Goal: Task Accomplishment & Management: Manage account settings

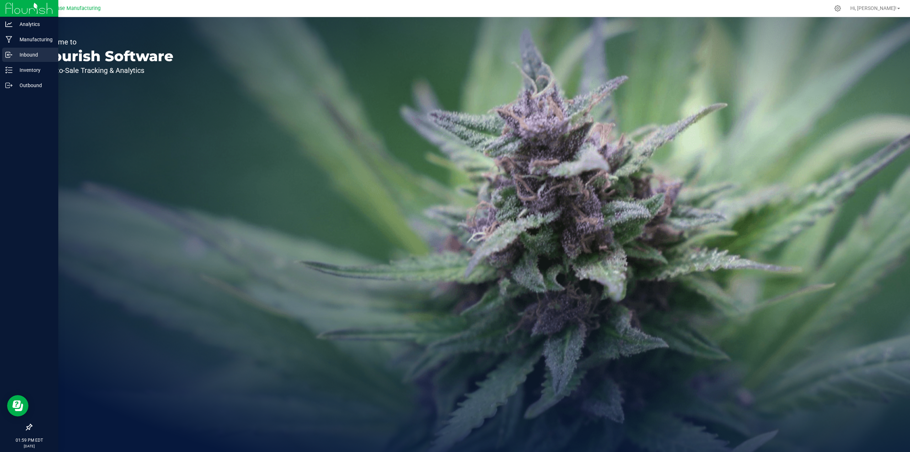
click at [27, 57] on p "Inbound" at bounding box center [33, 54] width 43 height 9
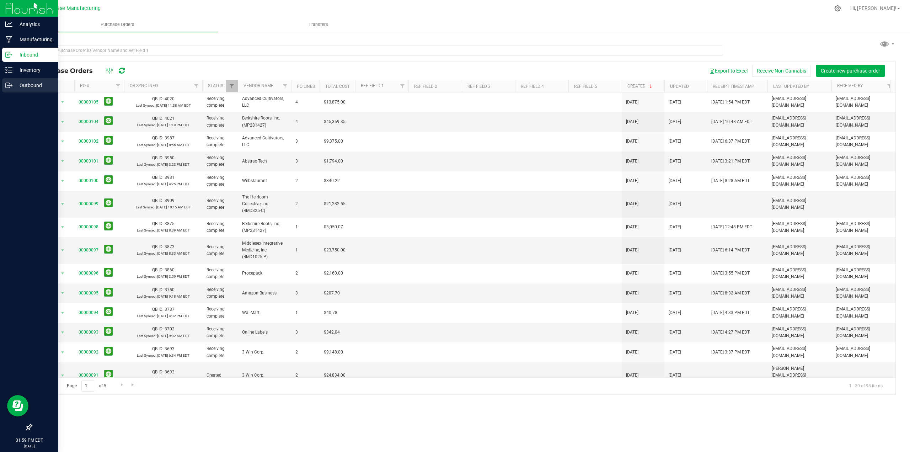
click at [22, 85] on p "Outbound" at bounding box center [33, 85] width 43 height 9
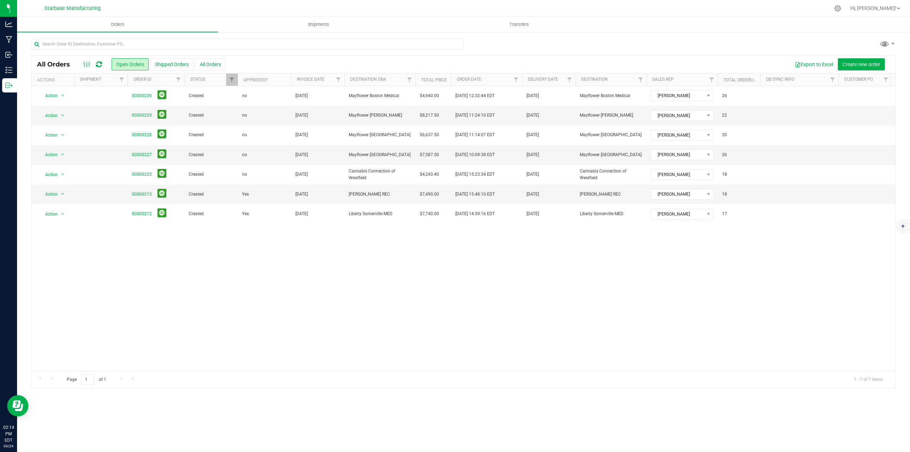
click at [251, 284] on div "Action Action Approve Cancel order Change facility Clone order Edit order Mark …" at bounding box center [464, 228] width 864 height 285
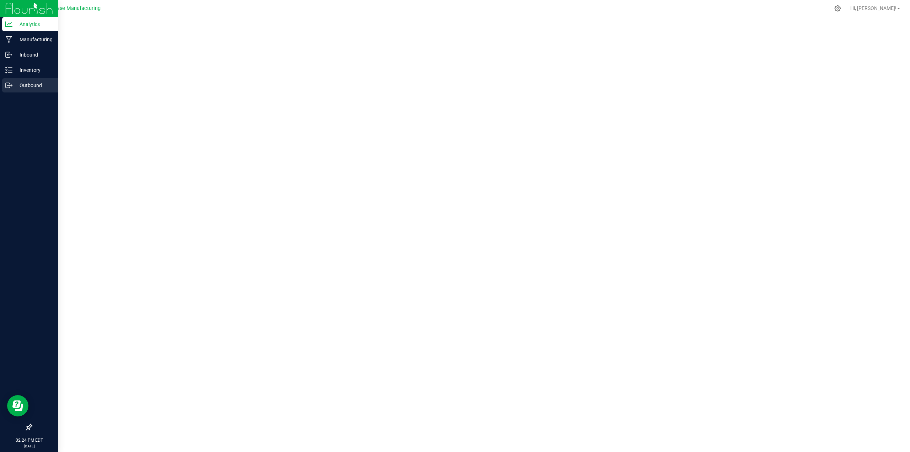
click at [21, 84] on p "Outbound" at bounding box center [33, 85] width 43 height 9
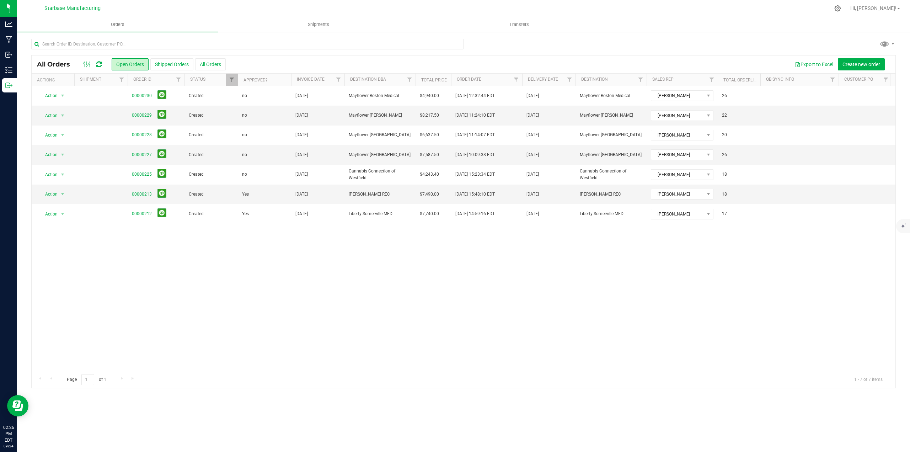
click at [186, 265] on div "Action Action Approve Cancel order Change facility Clone order Edit order Mark …" at bounding box center [464, 228] width 864 height 285
click at [187, 264] on div "Action Action Approve Cancel order Change facility Clone order Edit order Mark …" at bounding box center [464, 228] width 864 height 285
drag, startPoint x: 248, startPoint y: 303, endPoint x: 252, endPoint y: 301, distance: 4.0
click at [248, 303] on div "Action Action Approve Cancel order Change facility Clone order Edit order Mark …" at bounding box center [464, 228] width 864 height 285
click at [165, 60] on button "Shipped Orders" at bounding box center [171, 64] width 43 height 12
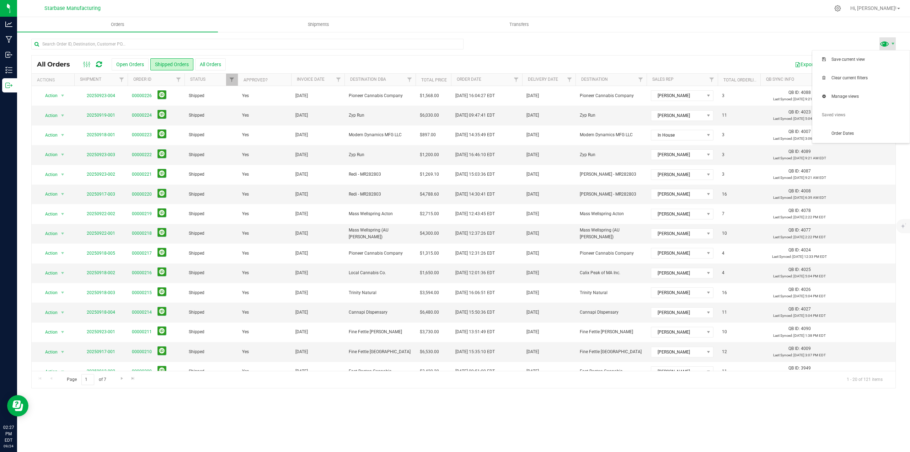
click at [889, 45] on span at bounding box center [884, 43] width 10 height 10
click at [836, 130] on span "Order Dates" at bounding box center [868, 133] width 74 height 6
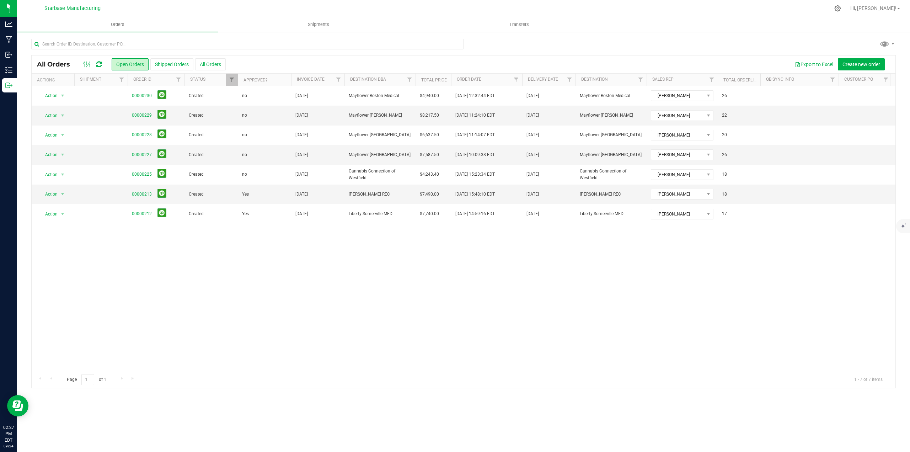
click at [258, 253] on div "Action Action Approve Cancel order Change facility Clone order Edit order Mark …" at bounding box center [464, 228] width 864 height 285
click at [891, 5] on link "Hi, [PERSON_NAME]!" at bounding box center [874, 8] width 55 height 7
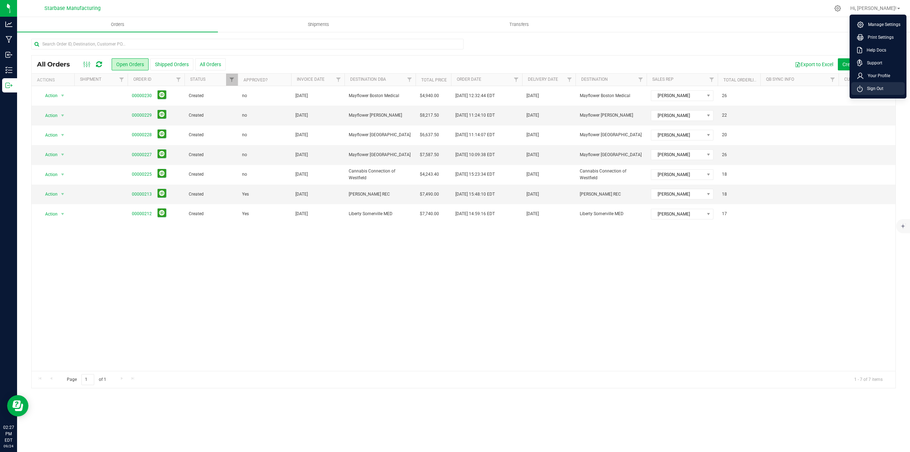
click at [880, 86] on span "Sign Out" at bounding box center [873, 88] width 21 height 7
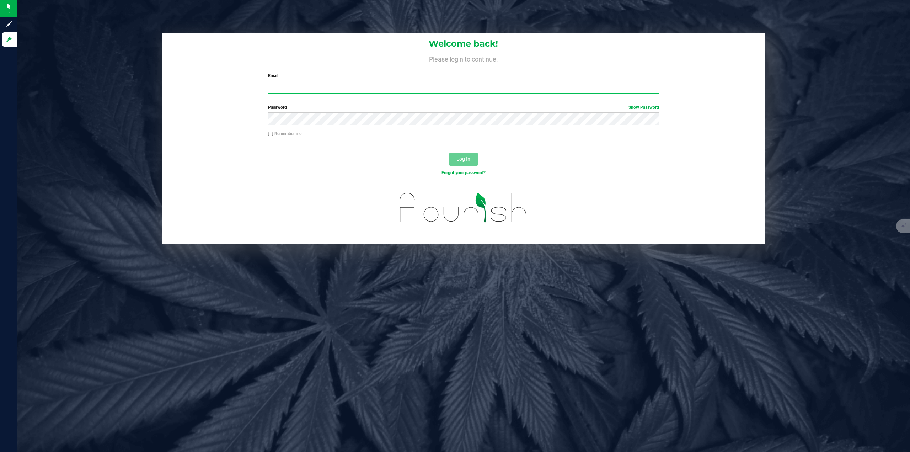
click at [294, 88] on input "Email" at bounding box center [463, 87] width 391 height 13
type input "[PERSON_NAME][EMAIL_ADDRESS][DOMAIN_NAME]"
click at [464, 159] on span "Log In" at bounding box center [463, 159] width 14 height 6
